Goal: Transaction & Acquisition: Purchase product/service

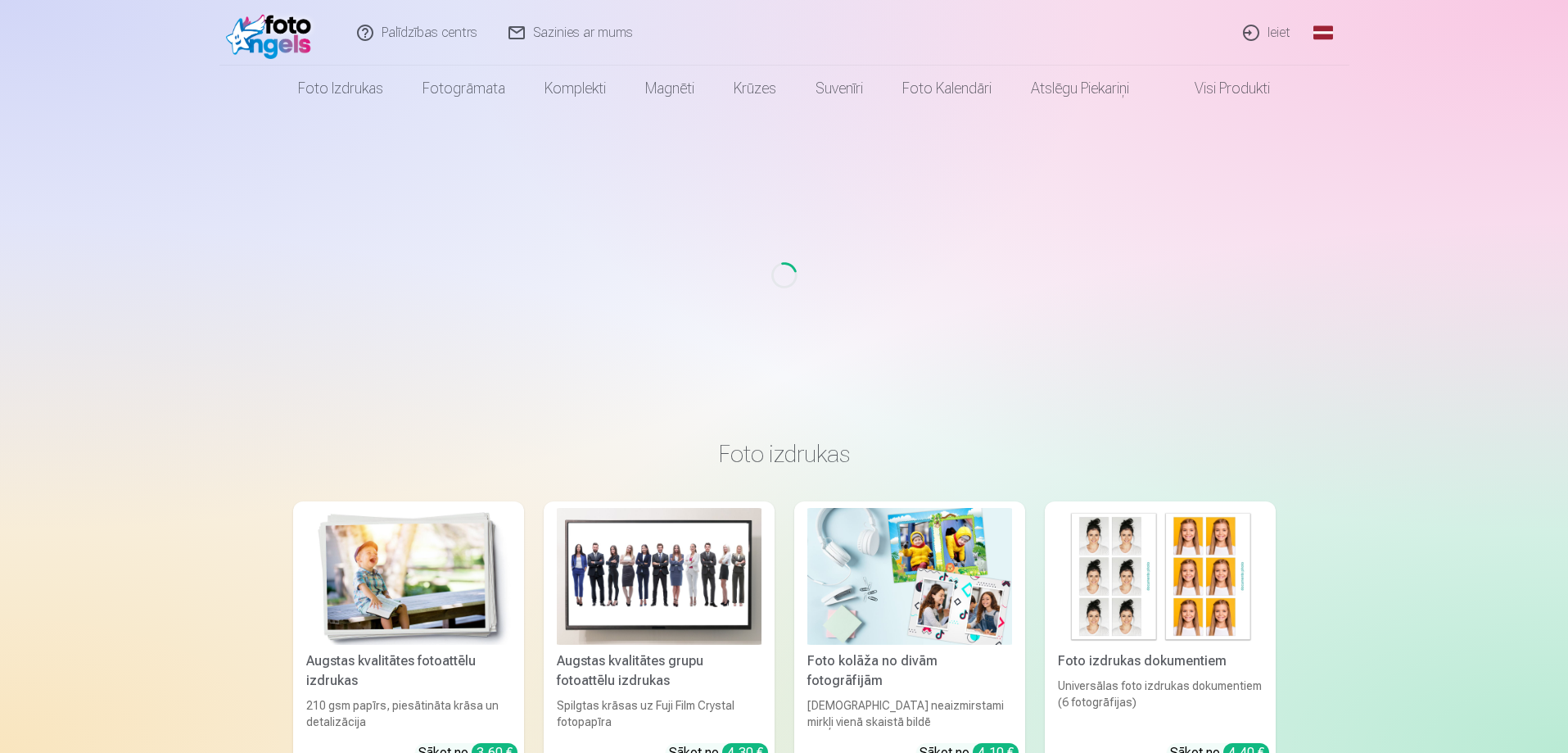
click at [1277, 28] on link "Ieiet" at bounding box center [1268, 32] width 79 height 66
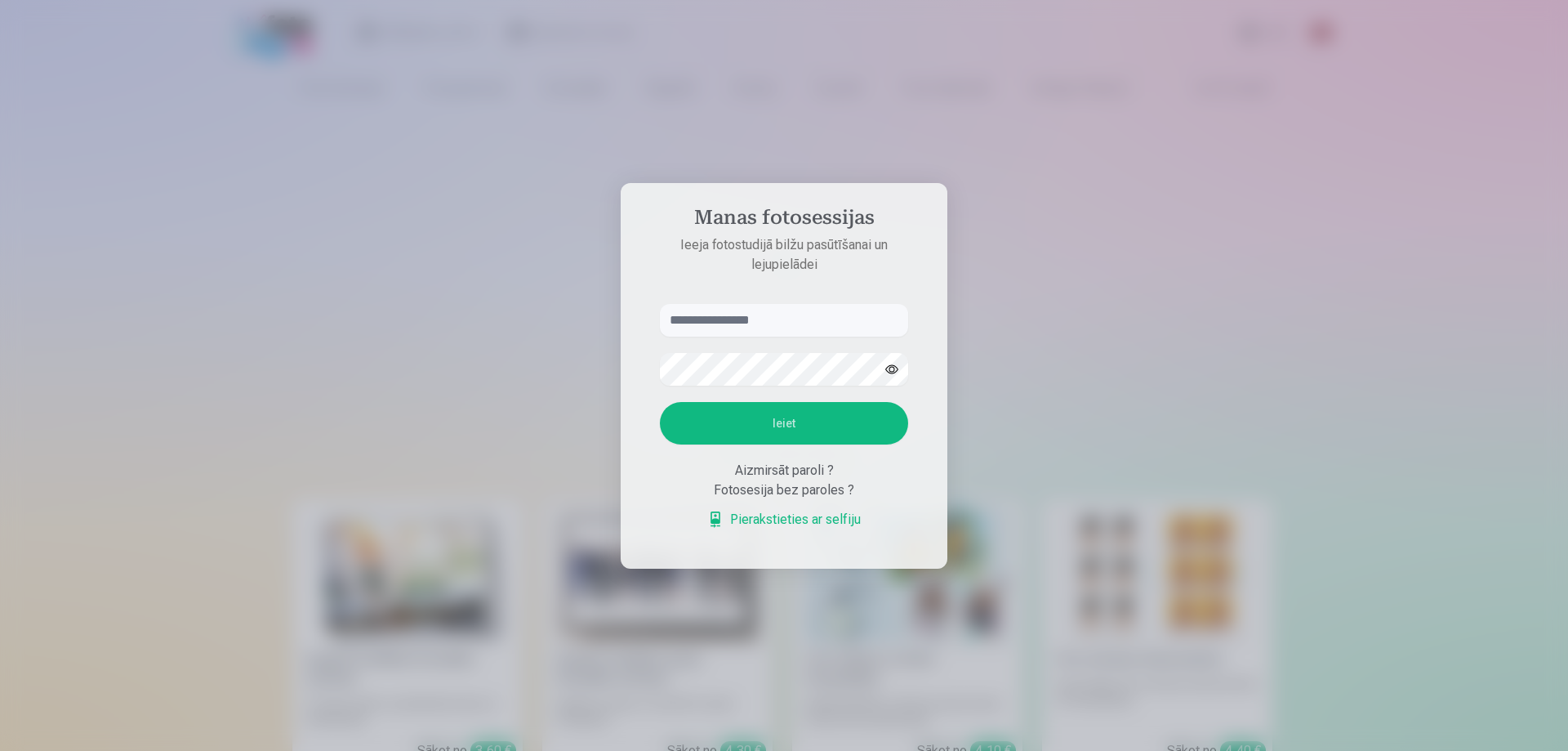
click at [747, 322] on input "text" at bounding box center [784, 320] width 249 height 32
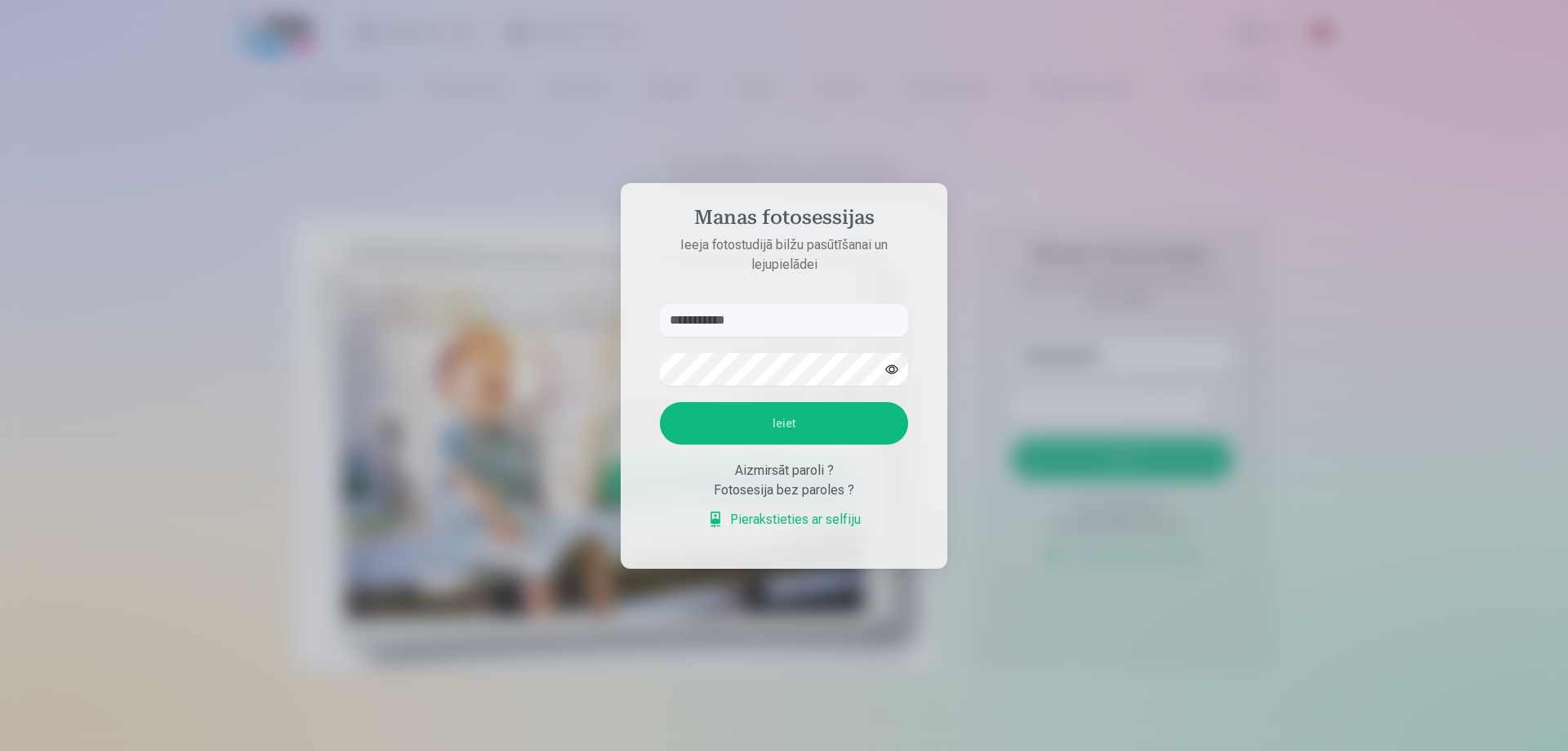
type input "**********"
click at [823, 415] on button "Ieiet" at bounding box center [784, 423] width 249 height 43
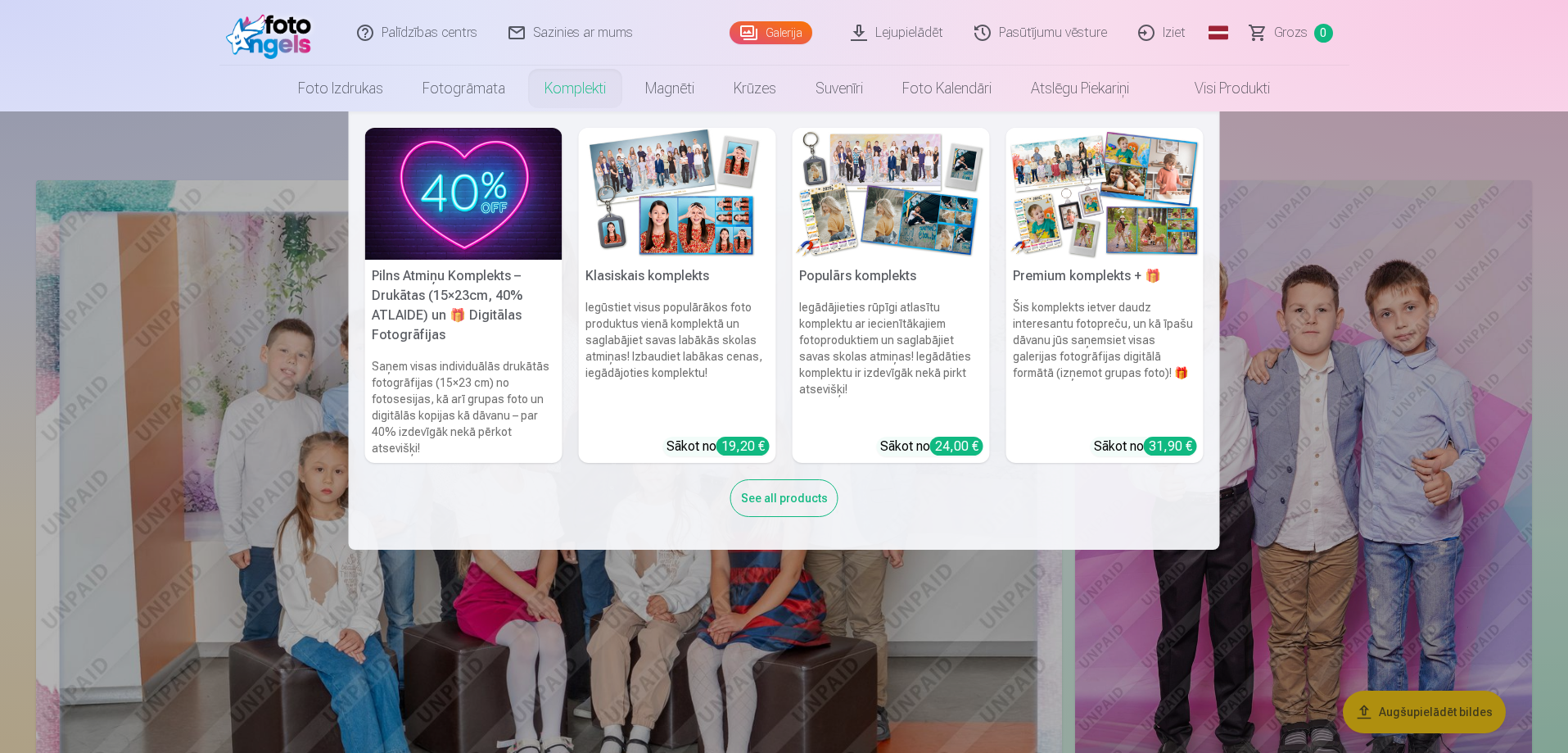
click at [710, 230] on img at bounding box center [677, 194] width 197 height 131
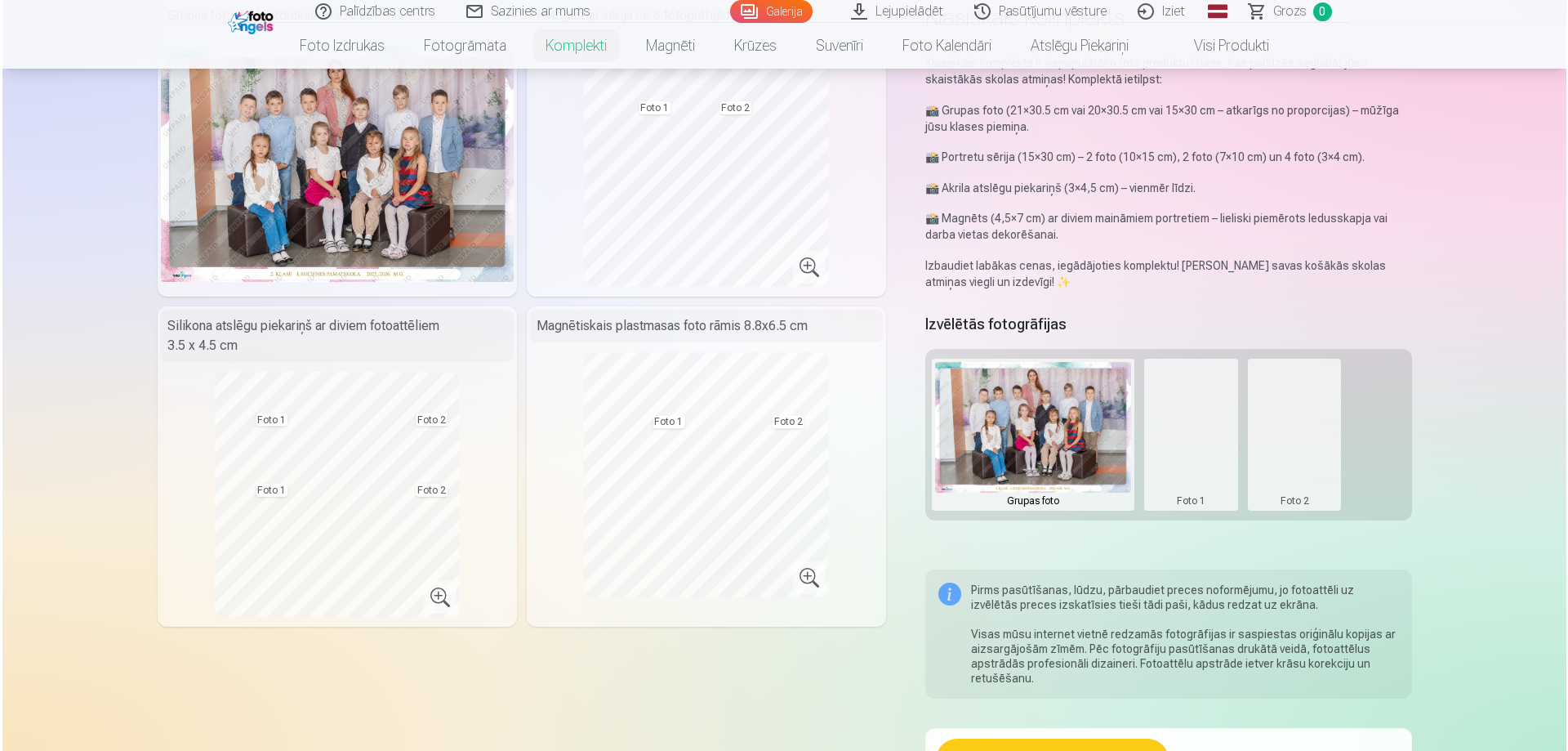
scroll to position [191, 0]
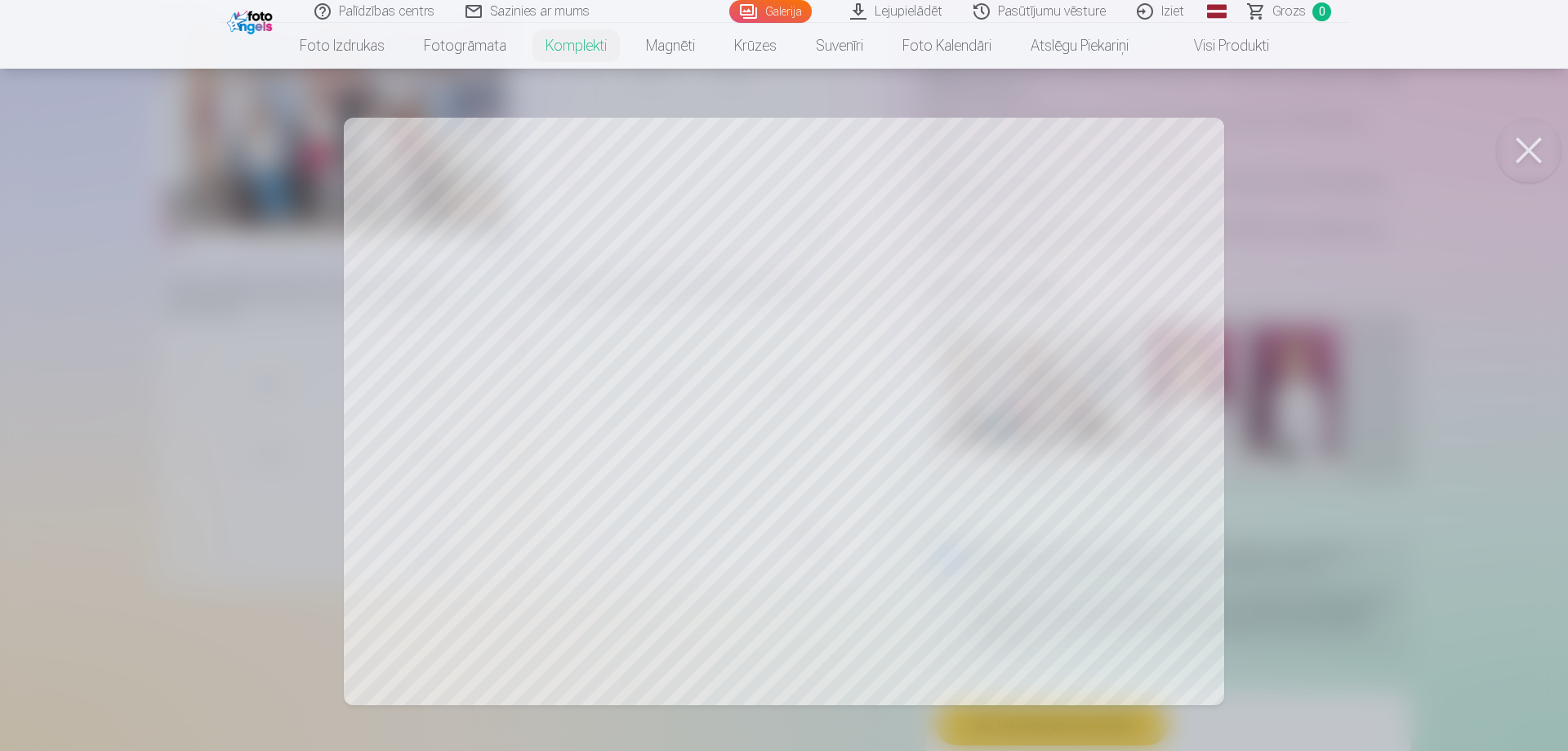
click at [1039, 510] on div at bounding box center [784, 376] width 1568 height 751
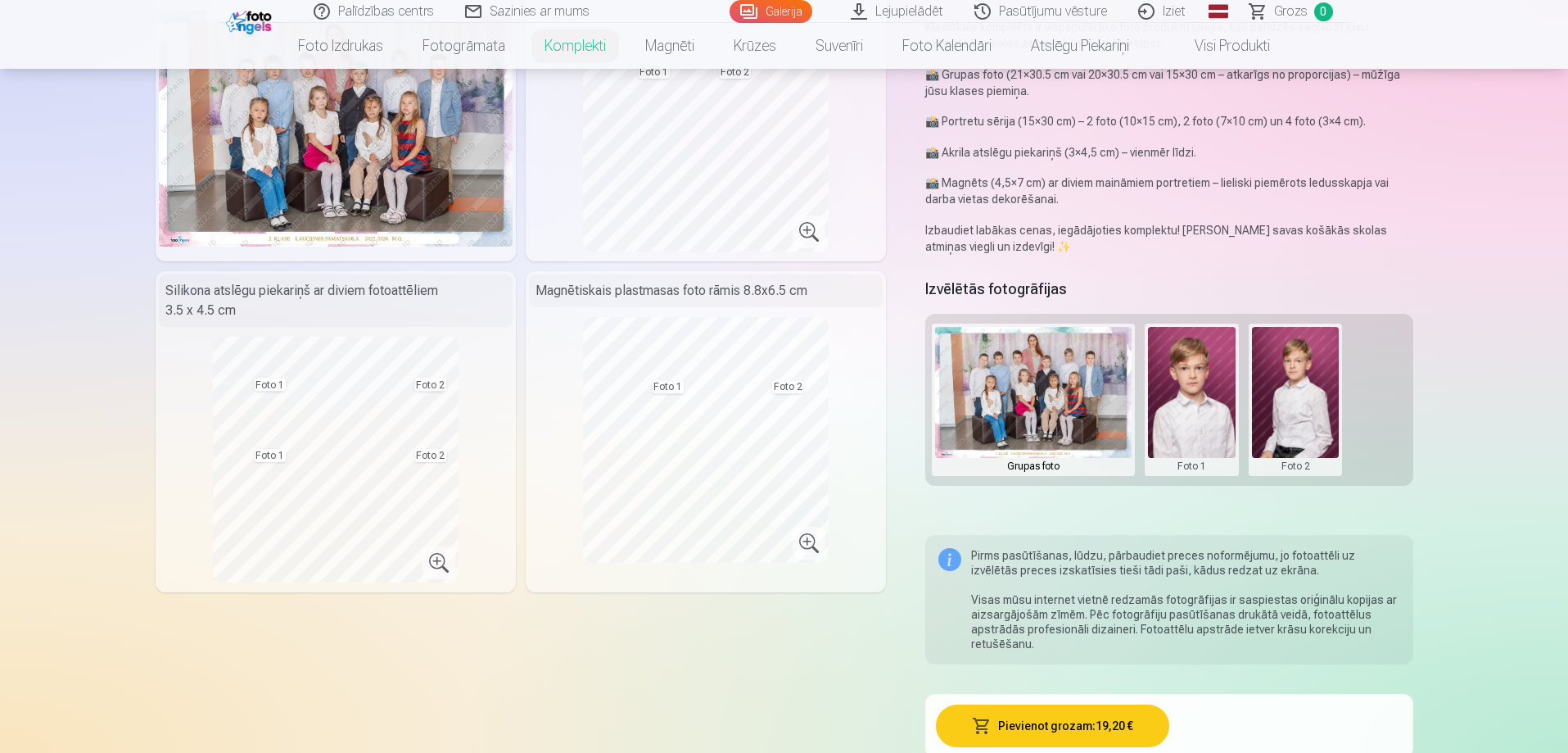
drag, startPoint x: 1169, startPoint y: 402, endPoint x: 1179, endPoint y: 400, distance: 10.2
click at [1171, 401] on button at bounding box center [1192, 400] width 88 height 146
click at [1188, 412] on button "Nomainiet foto" at bounding box center [1191, 400] width 133 height 46
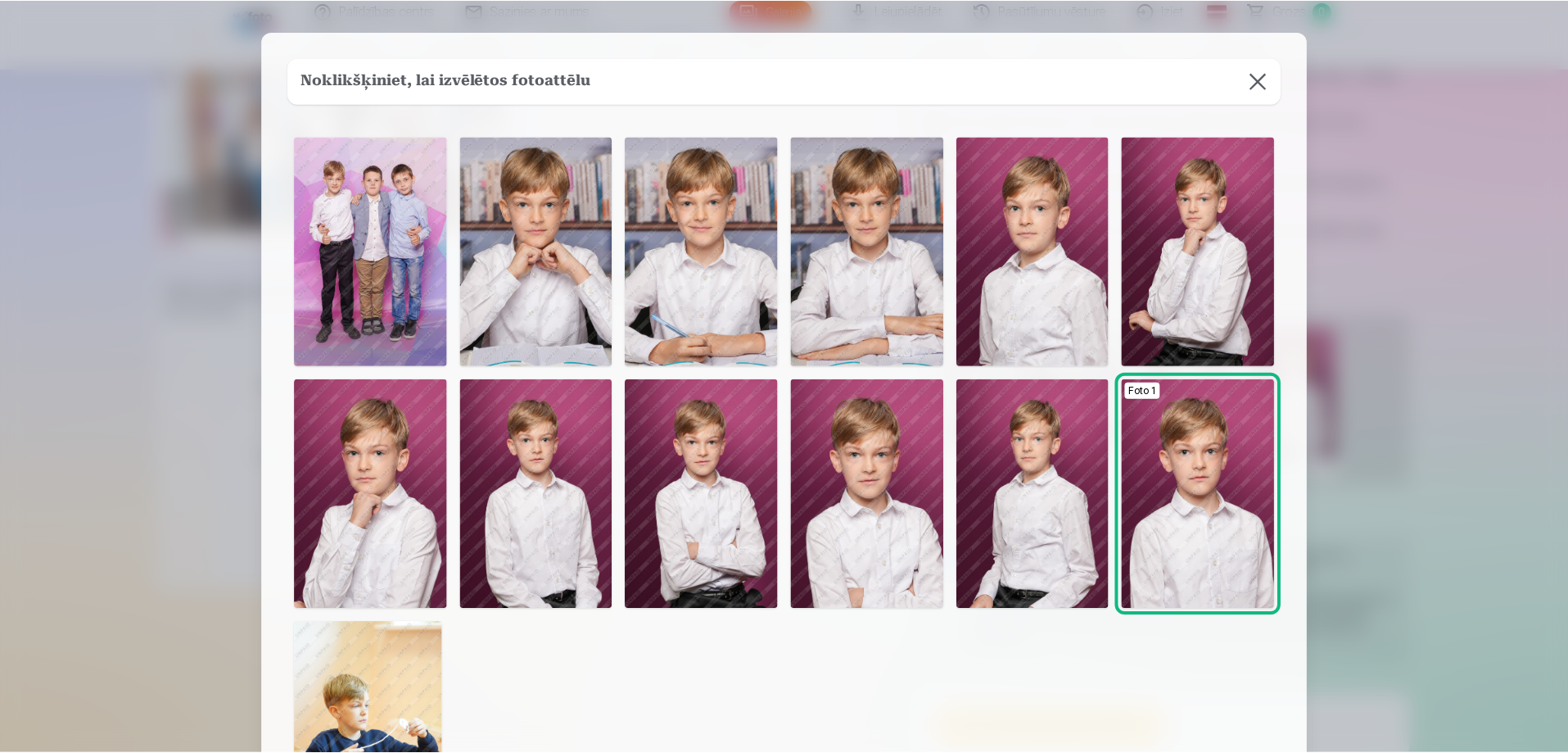
scroll to position [0, 0]
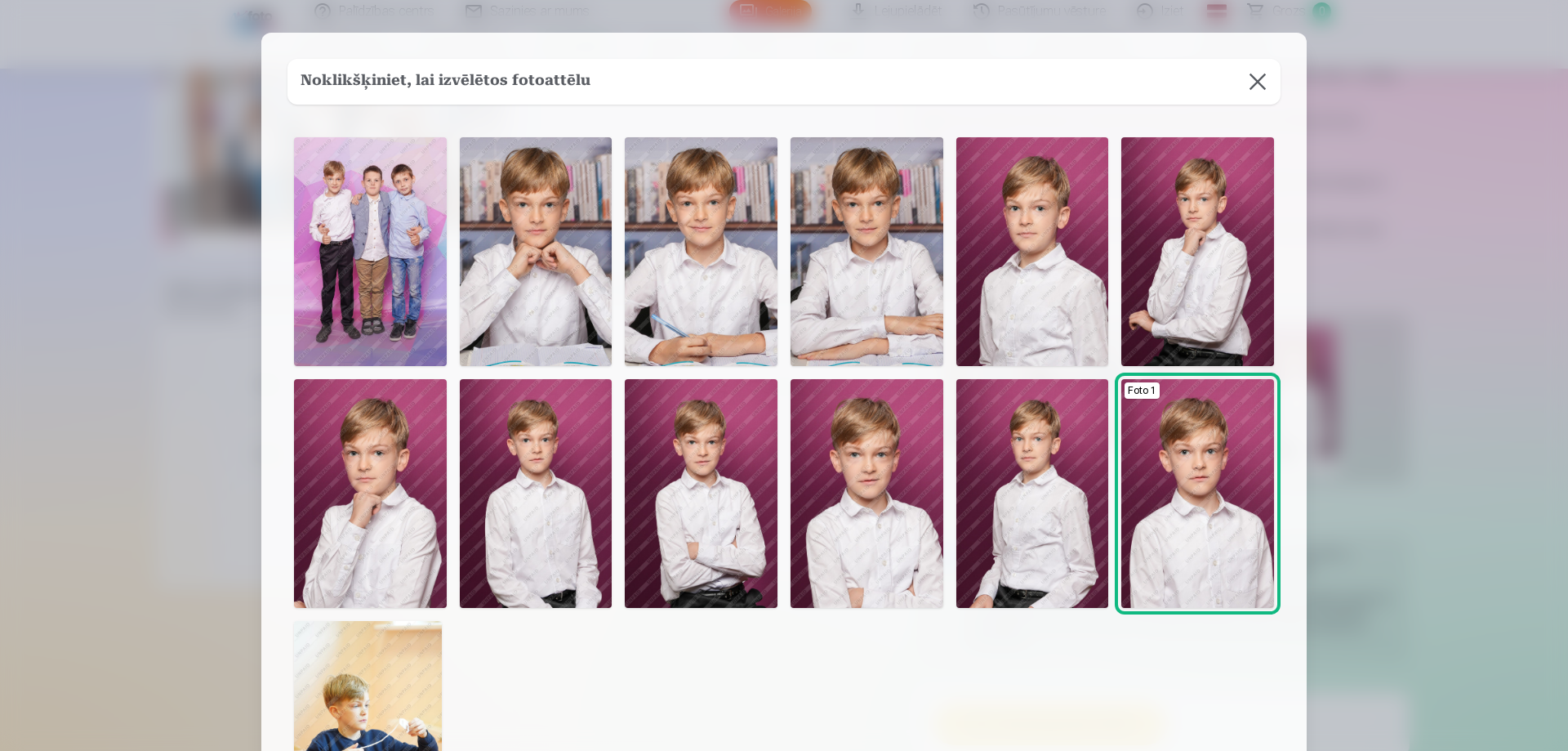
click at [726, 286] on img at bounding box center [701, 251] width 152 height 229
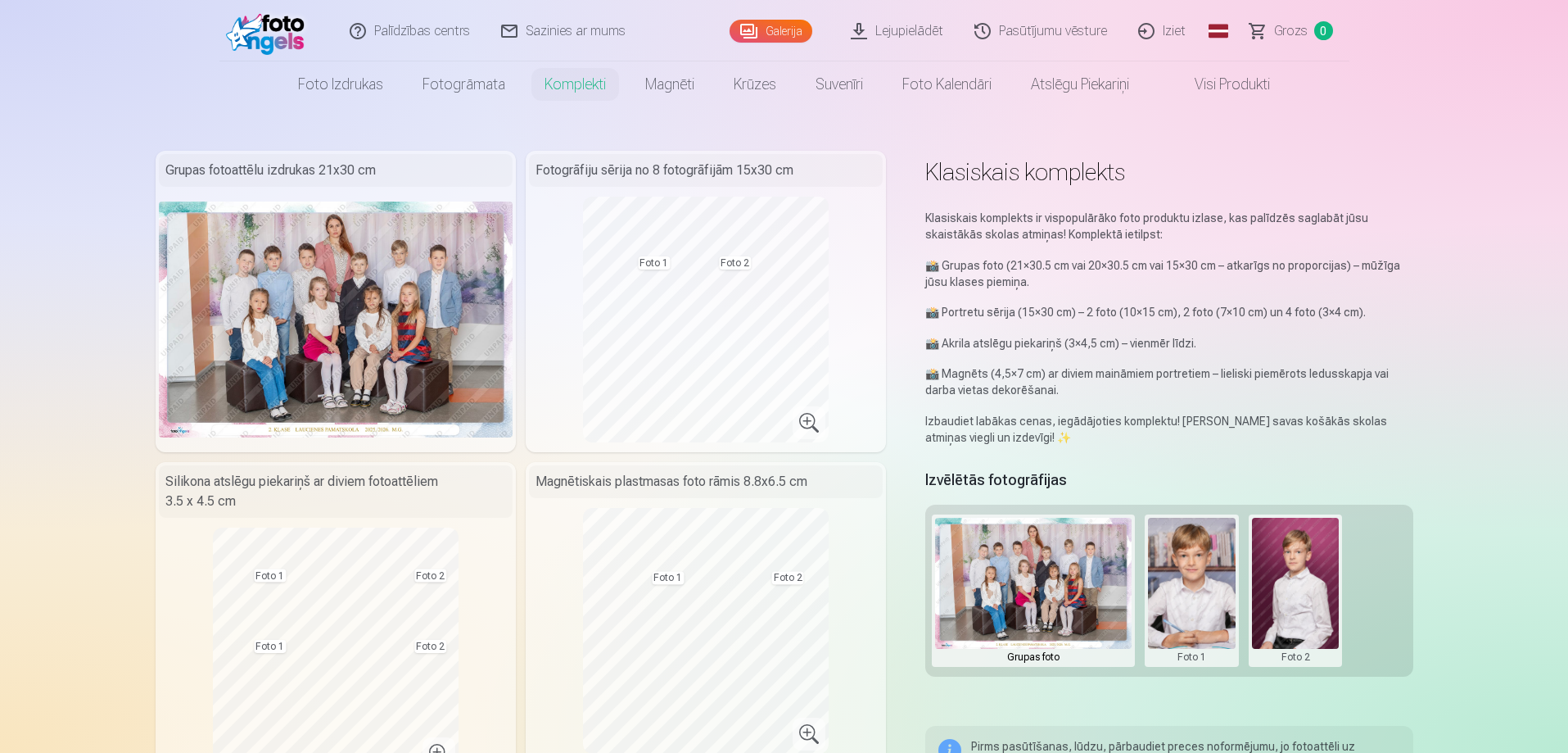
scroll to position [191, 0]
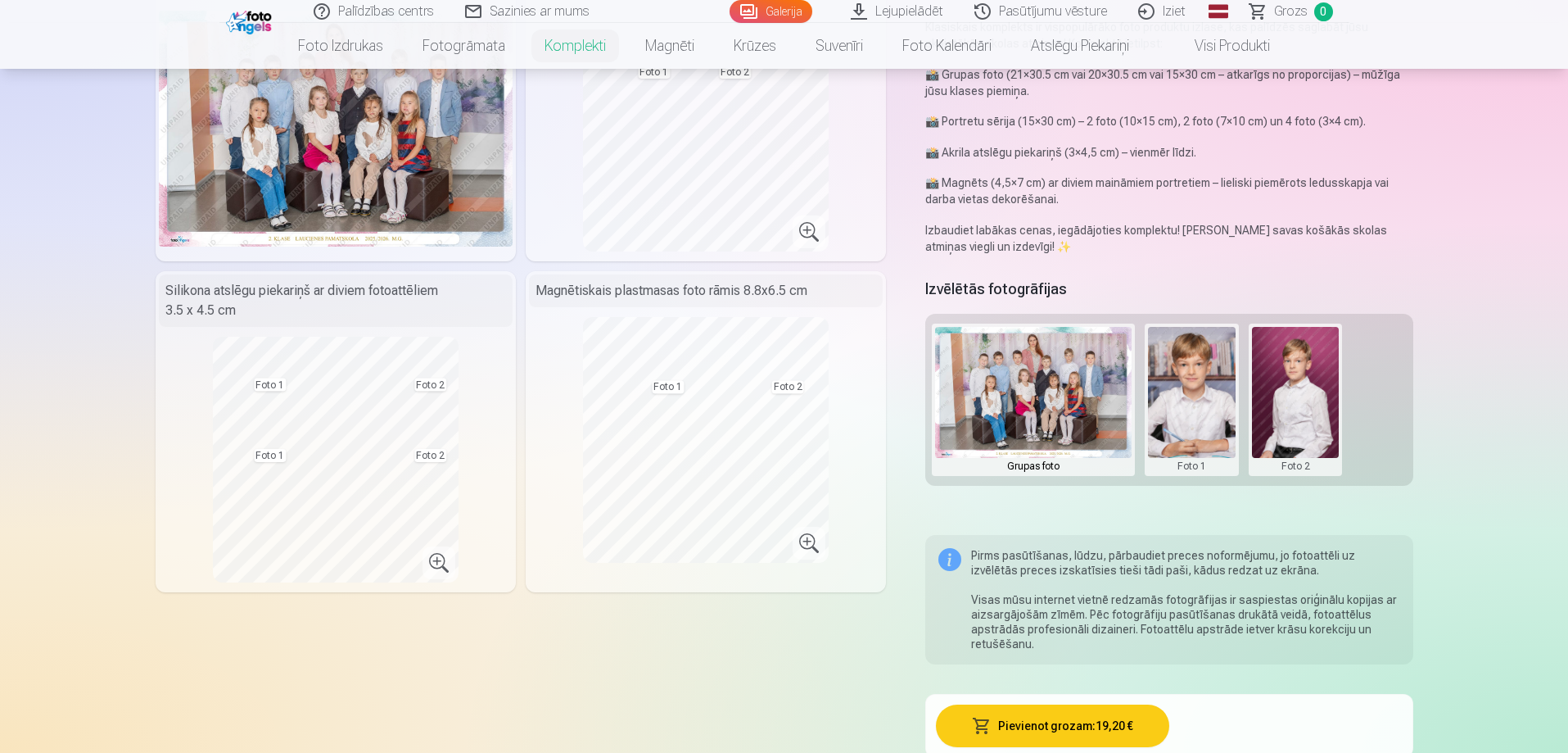
click at [1306, 388] on button at bounding box center [1296, 400] width 88 height 146
click at [1306, 401] on button "Nomainiet foto" at bounding box center [1295, 400] width 133 height 46
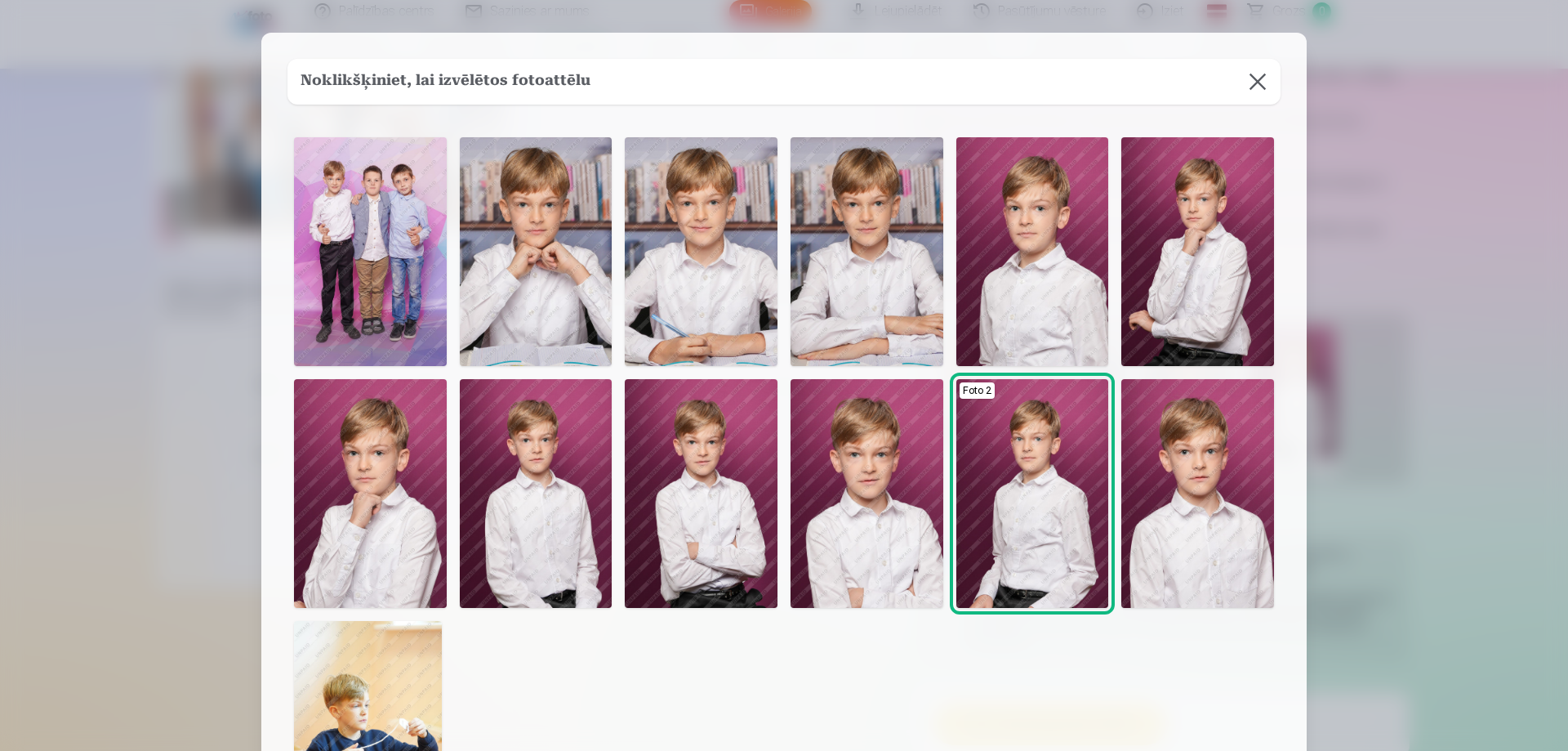
click at [342, 261] on img at bounding box center [369, 251] width 152 height 229
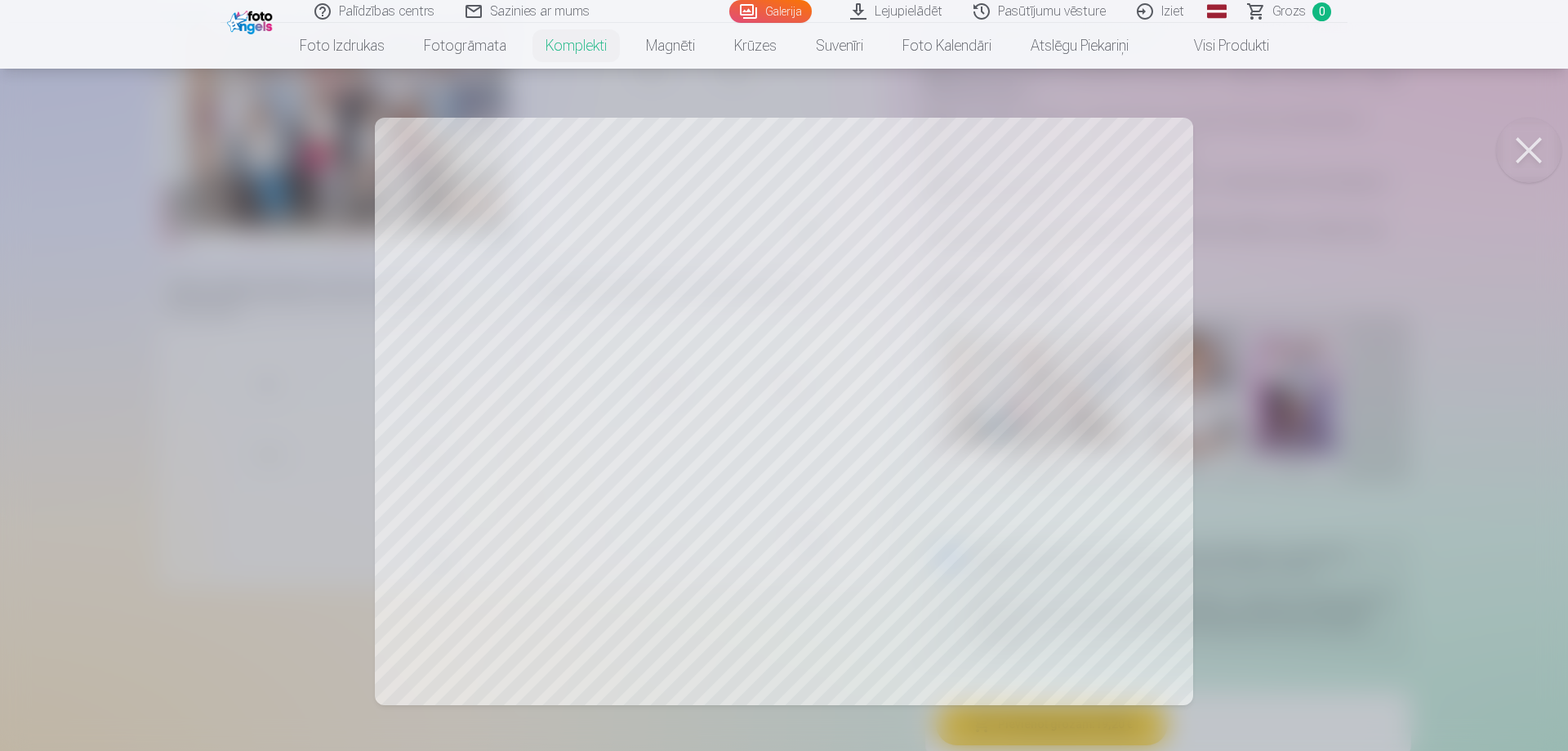
click at [1016, 234] on div at bounding box center [784, 376] width 1568 height 751
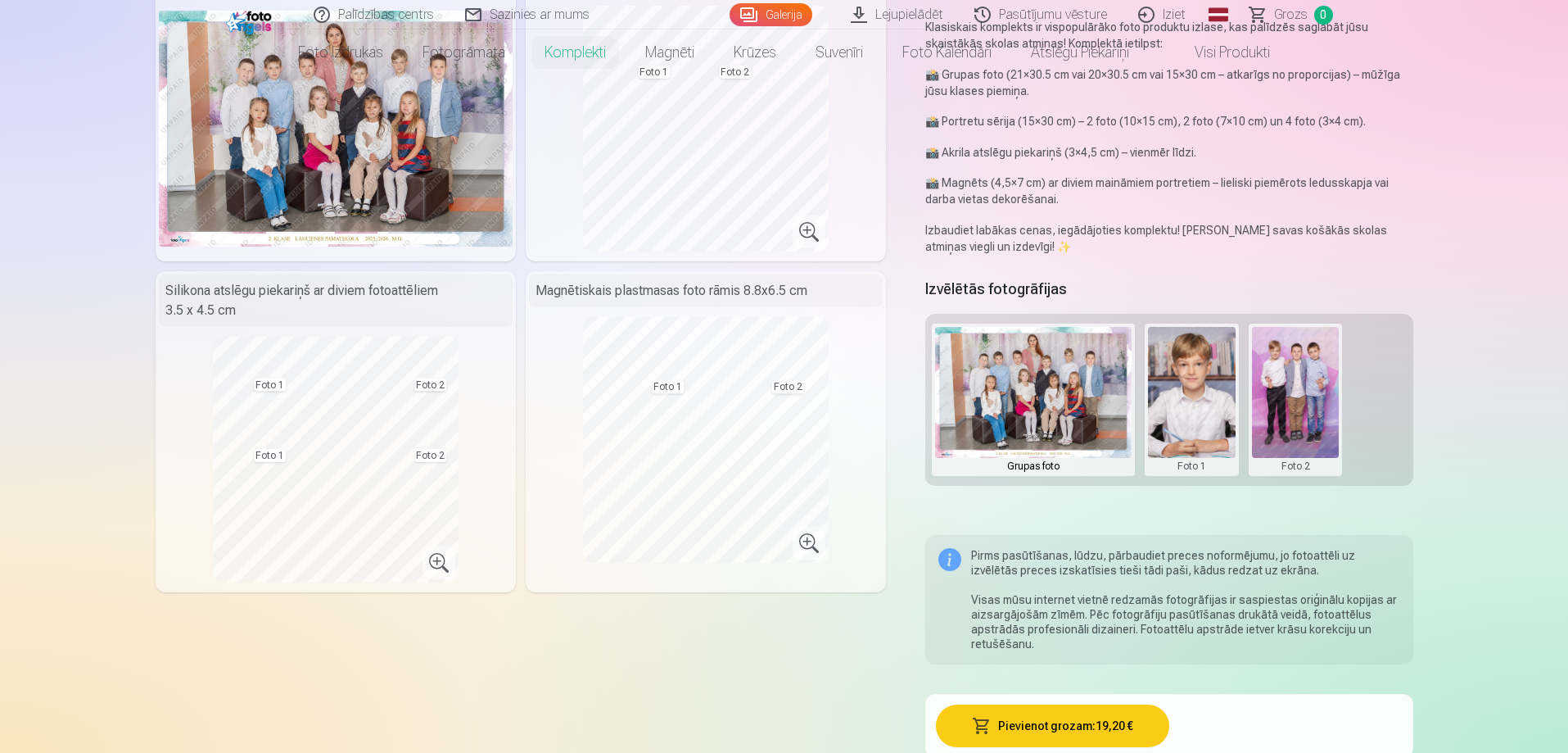
scroll to position [0, 0]
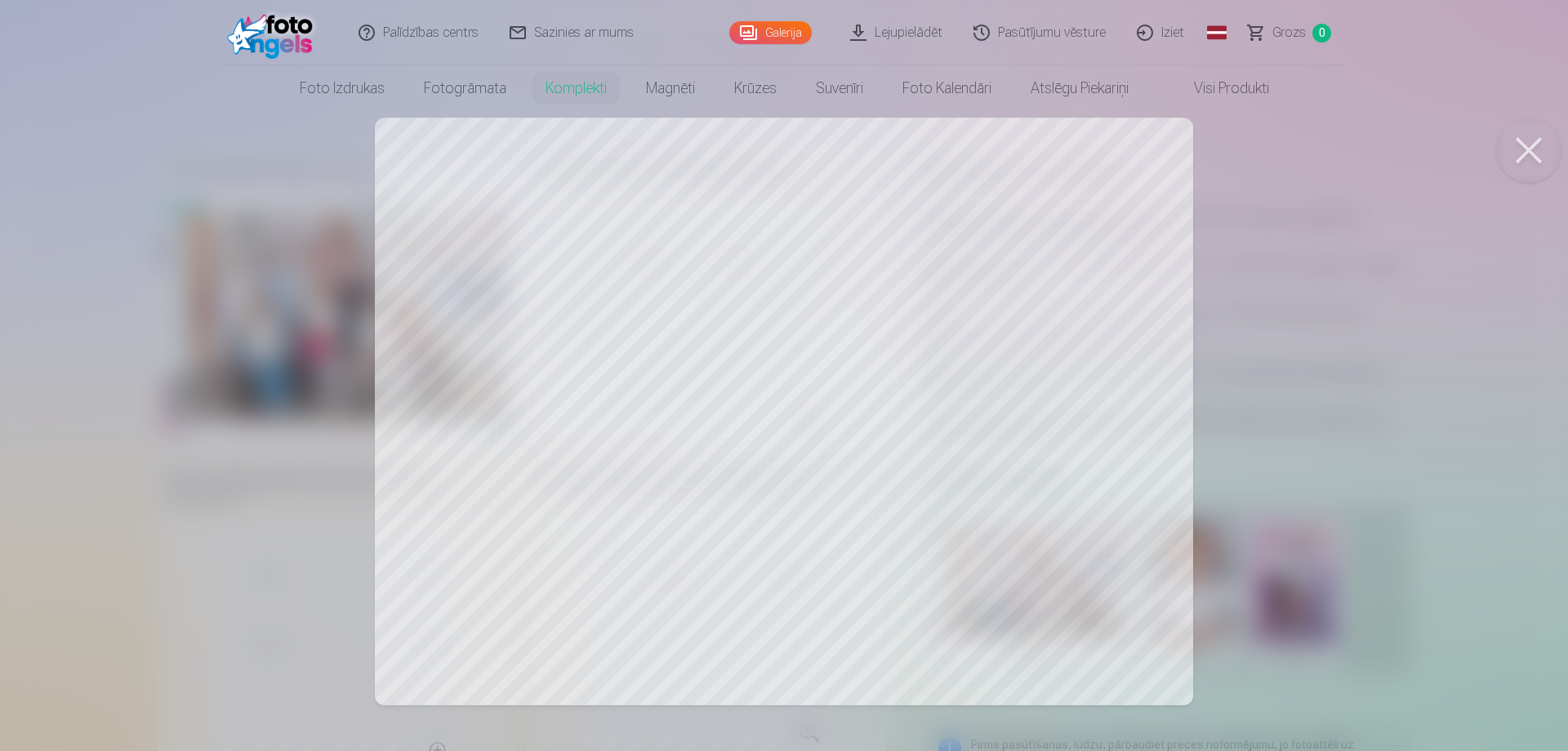
click at [1531, 150] on button at bounding box center [1528, 150] width 66 height 66
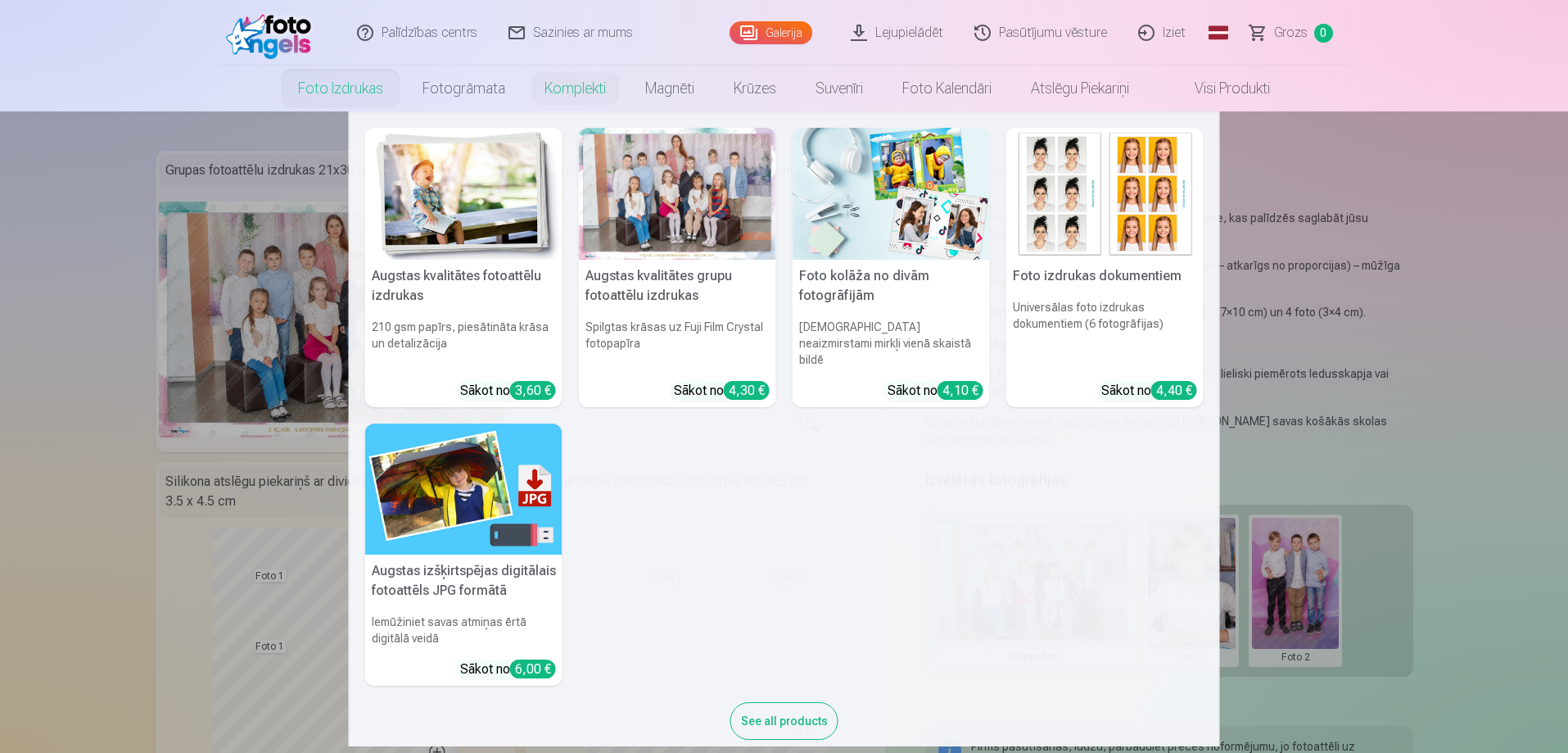
click at [325, 89] on link "Foto izdrukas" at bounding box center [341, 89] width 125 height 46
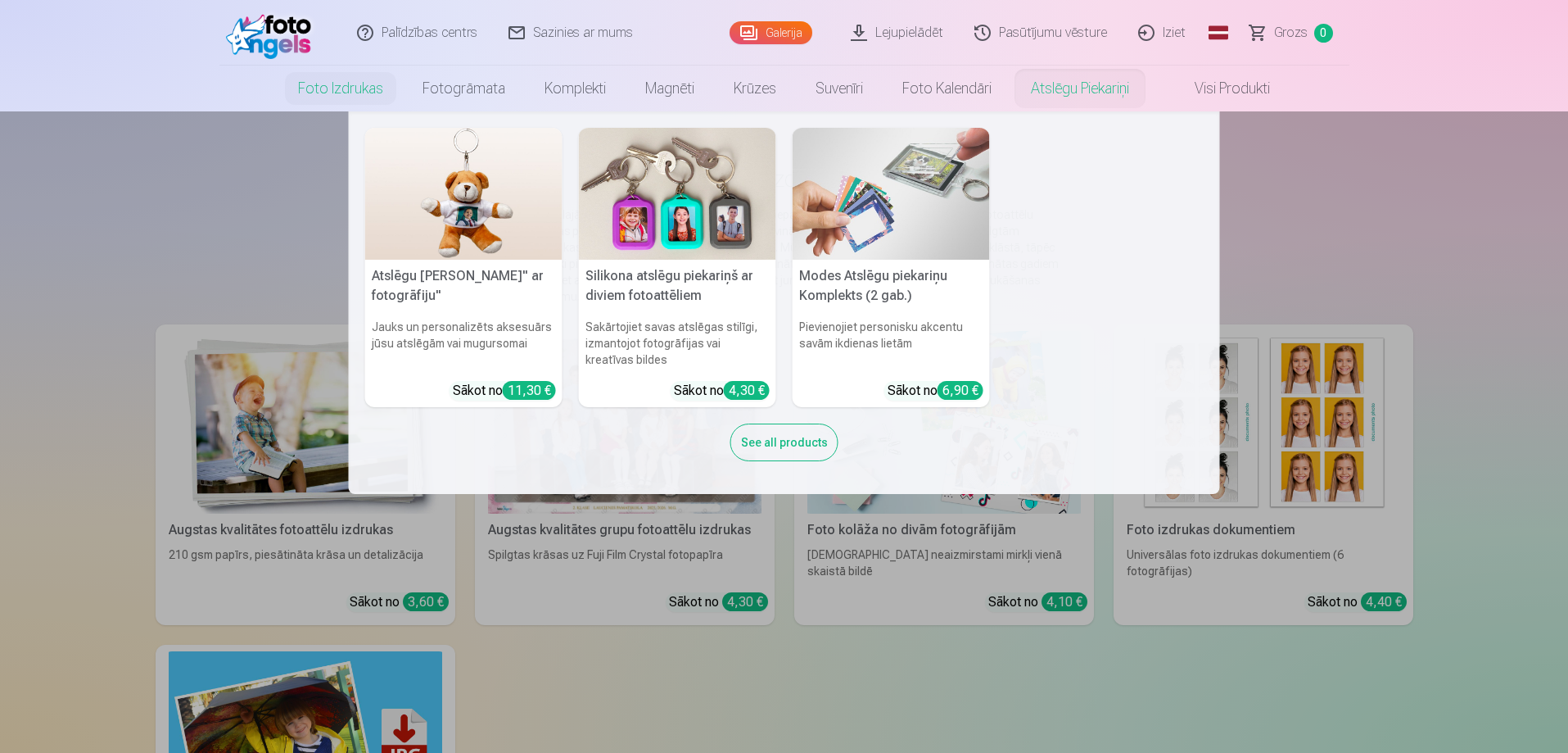
click at [698, 208] on img at bounding box center [677, 194] width 197 height 131
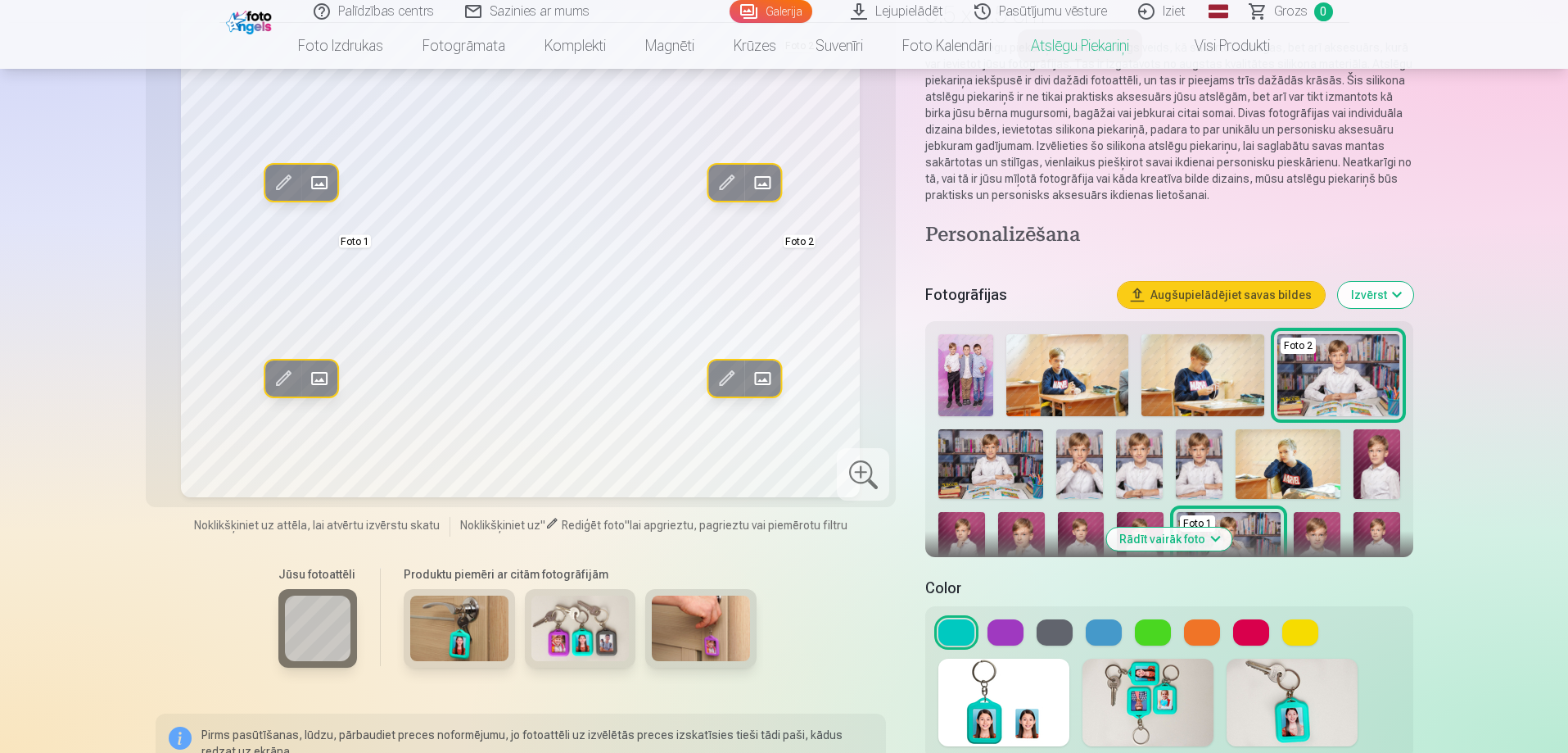
scroll to position [191, 0]
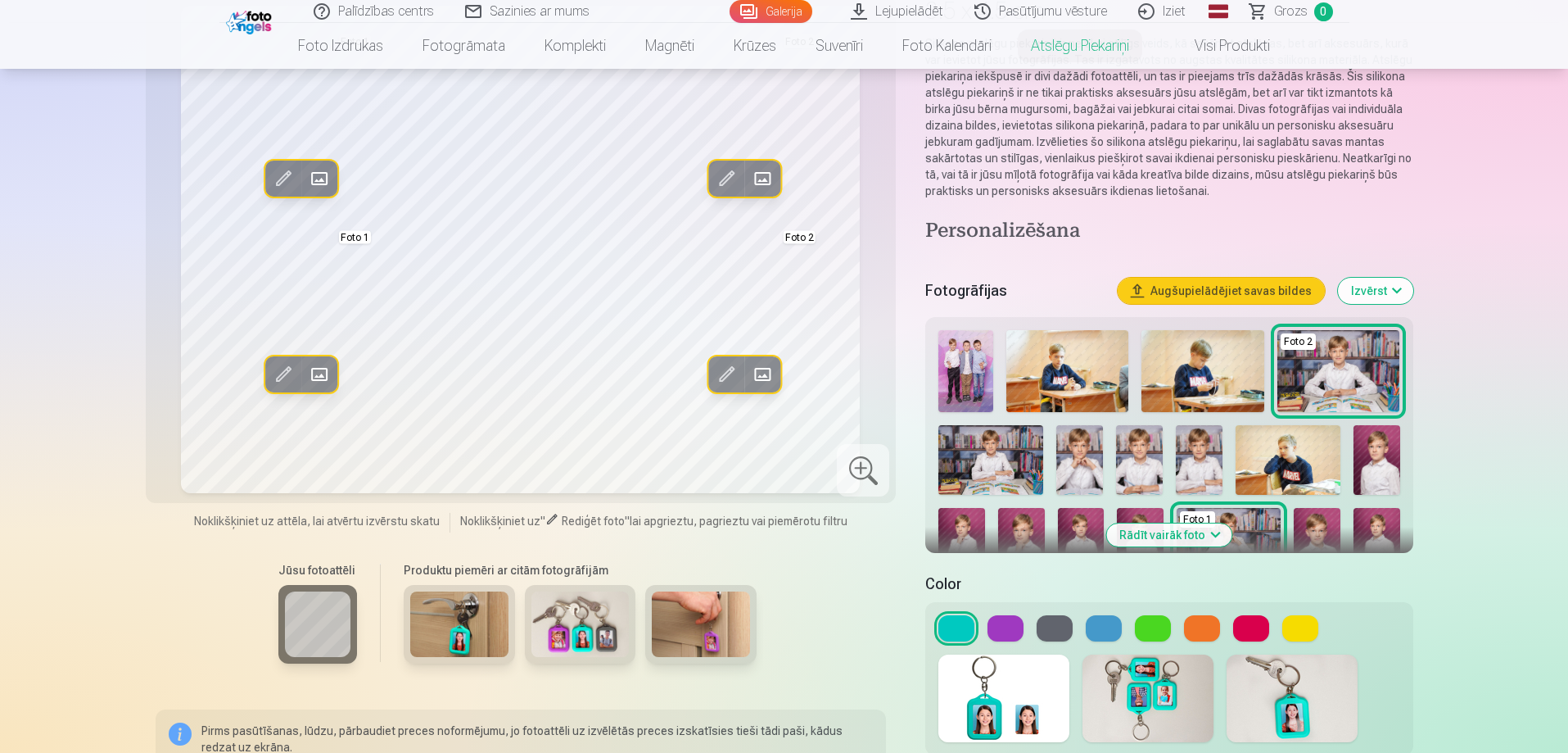
click at [1249, 271] on div "Fotogrāfijas Augšupielādējiet savas bildes Izvērst" at bounding box center [1169, 290] width 487 height 52
click at [1249, 292] on button "Augšupielādējiet savas bildes" at bounding box center [1221, 290] width 207 height 26
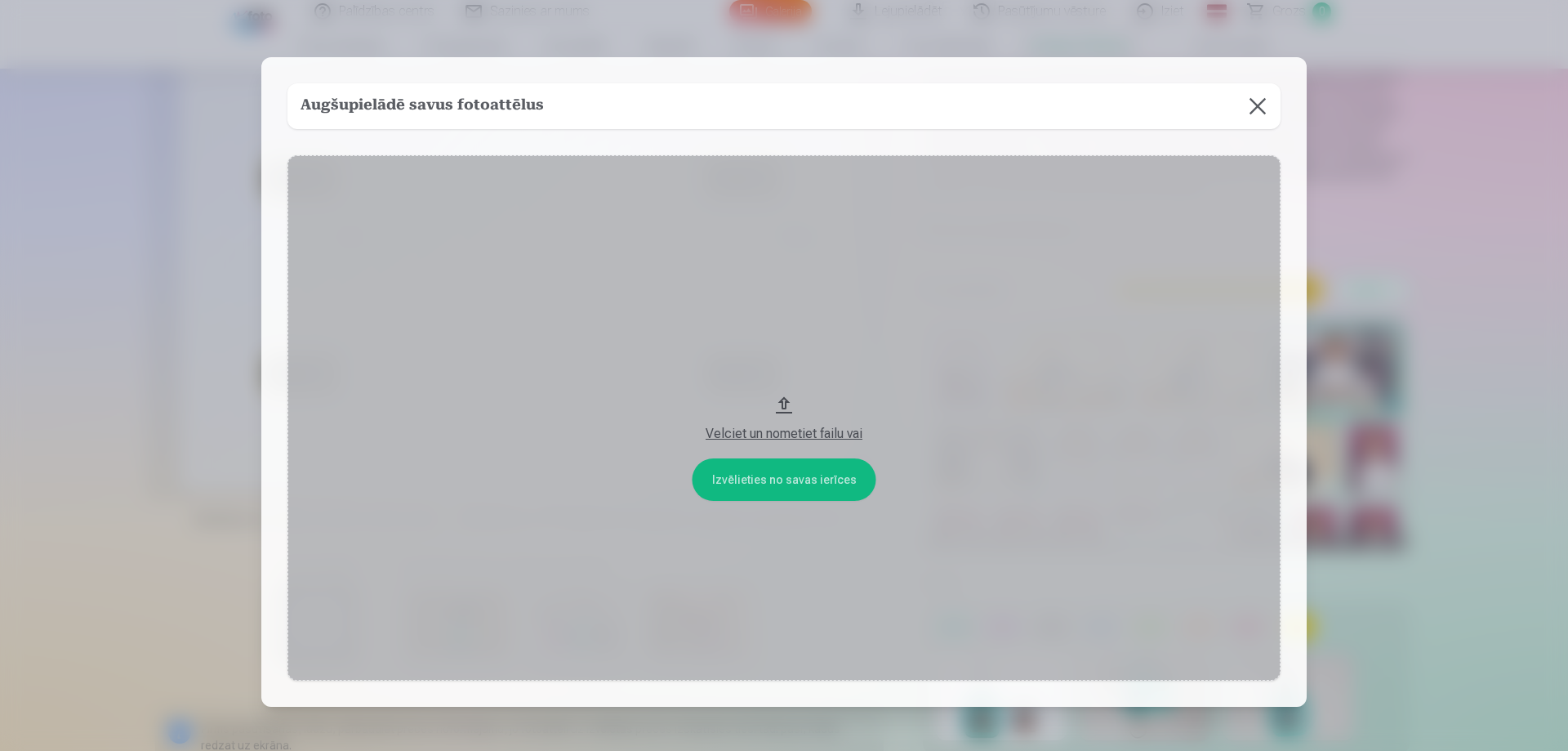
click at [1256, 104] on button at bounding box center [1257, 106] width 46 height 46
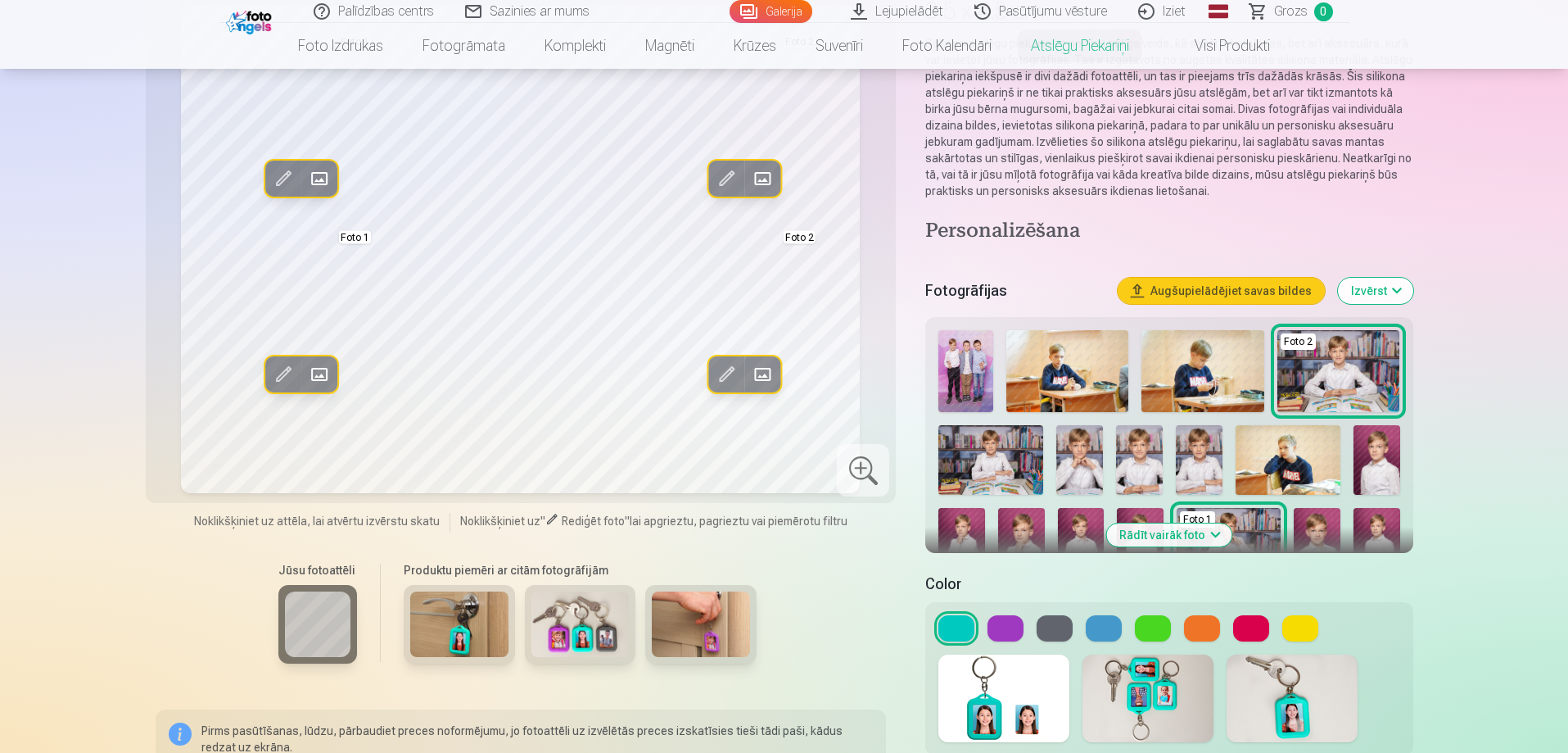
click at [1364, 293] on button "Izvērst" at bounding box center [1375, 290] width 75 height 26
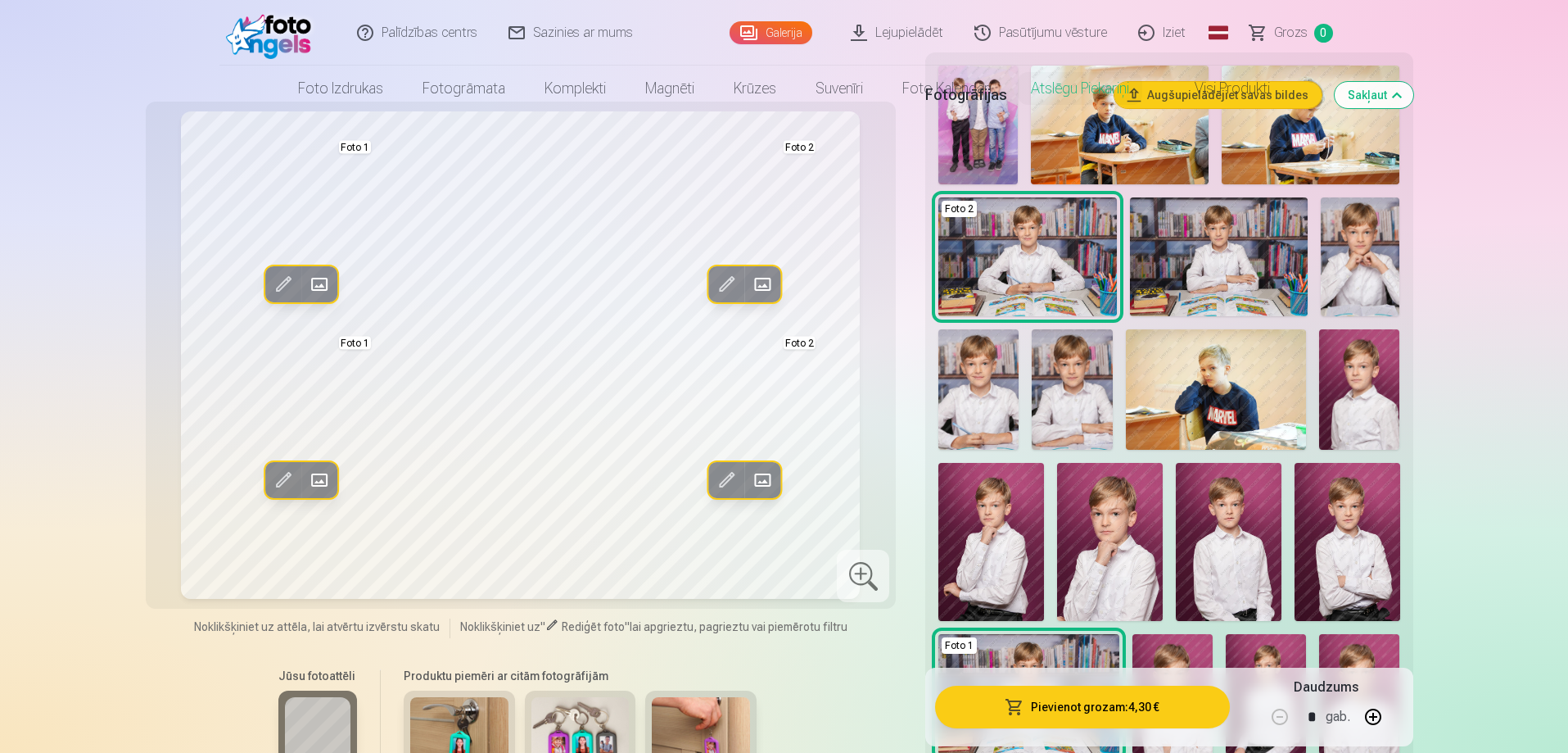
scroll to position [0, 0]
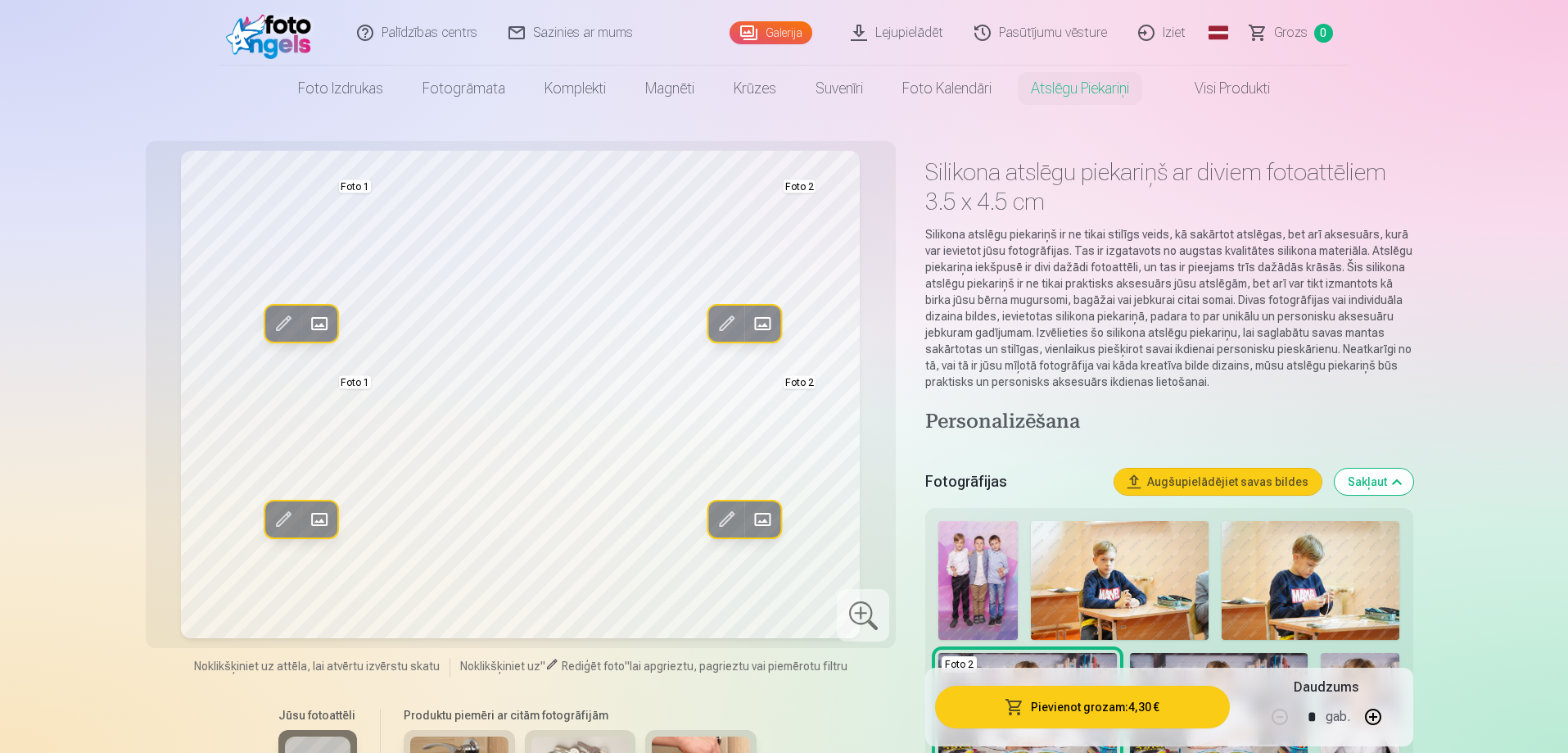
click at [774, 30] on link "Galerija" at bounding box center [771, 32] width 83 height 23
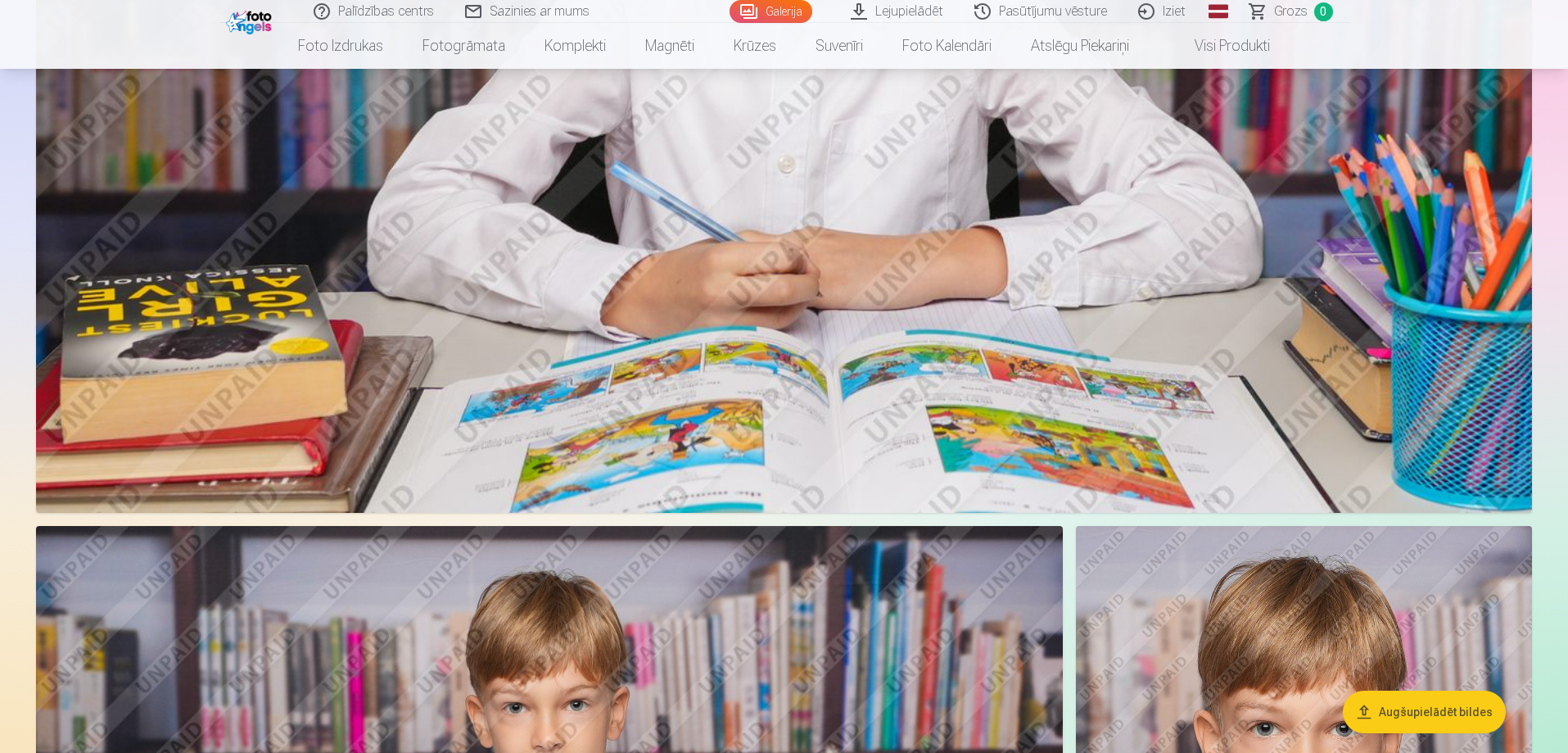
scroll to position [3057, 0]
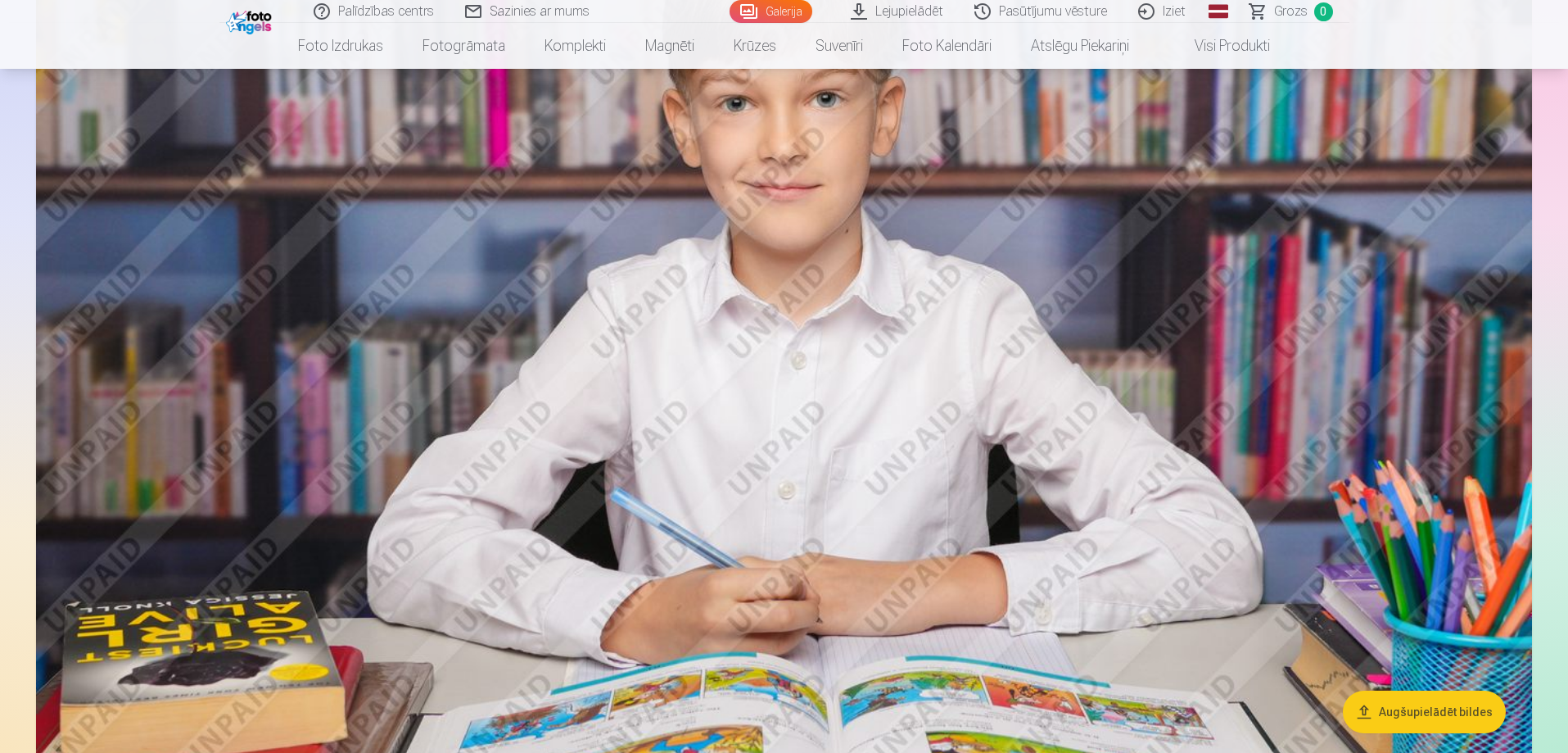
drag, startPoint x: 1170, startPoint y: 9, endPoint x: 1197, endPoint y: 1, distance: 28.2
click at [1171, 9] on link "Iziet" at bounding box center [1163, 11] width 79 height 23
